Goal: Information Seeking & Learning: Learn about a topic

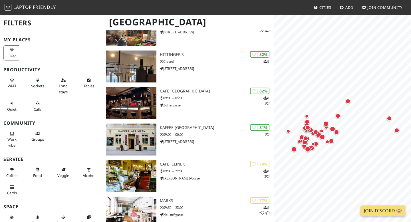
scroll to position [89, 0]
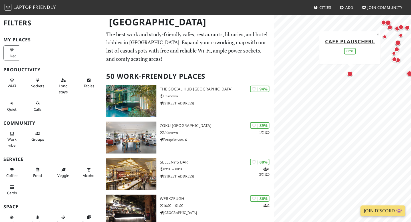
click at [350, 71] on div "Map marker" at bounding box center [350, 74] width 6 height 6
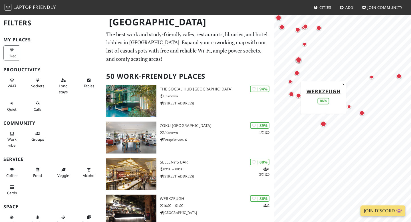
click at [323, 124] on div "Map marker" at bounding box center [323, 124] width 6 height 6
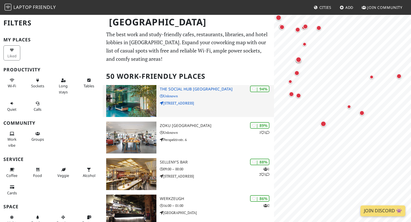
click at [200, 91] on h3 "The Social Hub Vienna" at bounding box center [217, 89] width 114 height 5
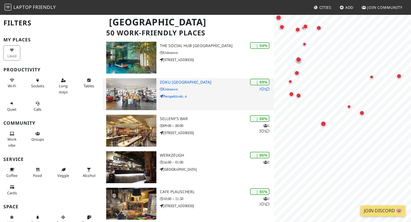
click at [126, 87] on img at bounding box center [131, 94] width 50 height 32
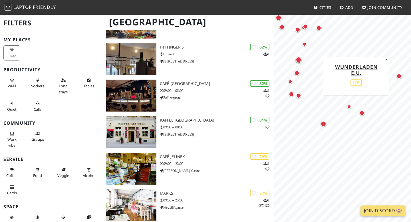
scroll to position [218, 0]
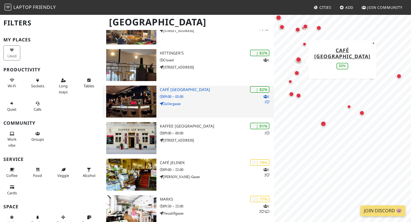
click at [135, 87] on img at bounding box center [131, 102] width 50 height 32
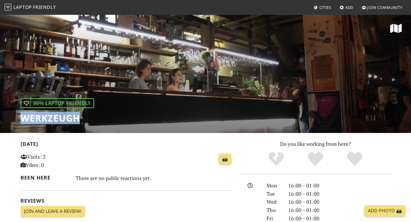
drag, startPoint x: 84, startPoint y: 120, endPoint x: 12, endPoint y: 120, distance: 71.9
click at [12, 120] on div "| 86% Laptop Friendly WerkzeugH" at bounding box center [205, 73] width 411 height 119
copy h1 "WerkzeugH"
